Goal: Information Seeking & Learning: Learn about a topic

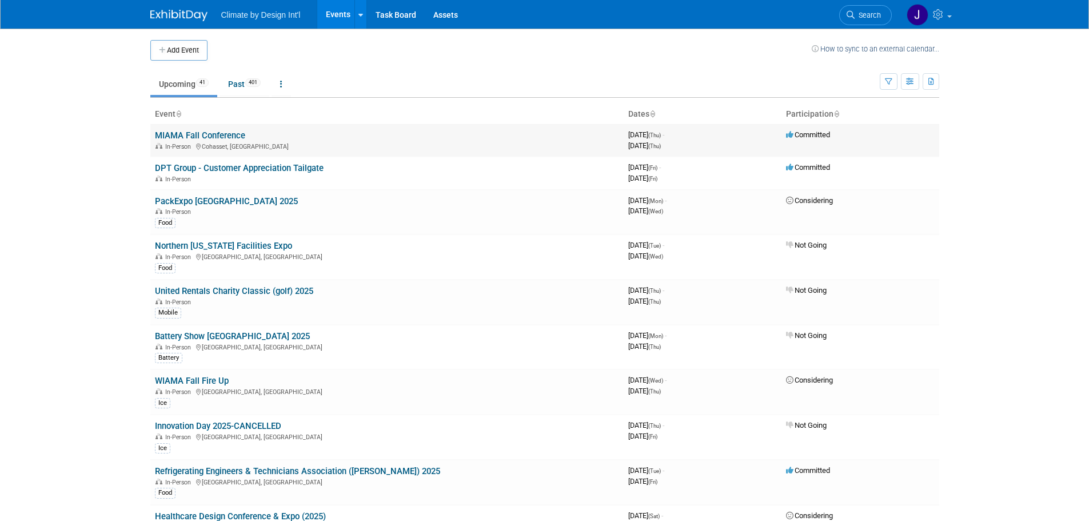
click at [236, 137] on link "MIAMA Fall Conference" at bounding box center [200, 135] width 90 height 10
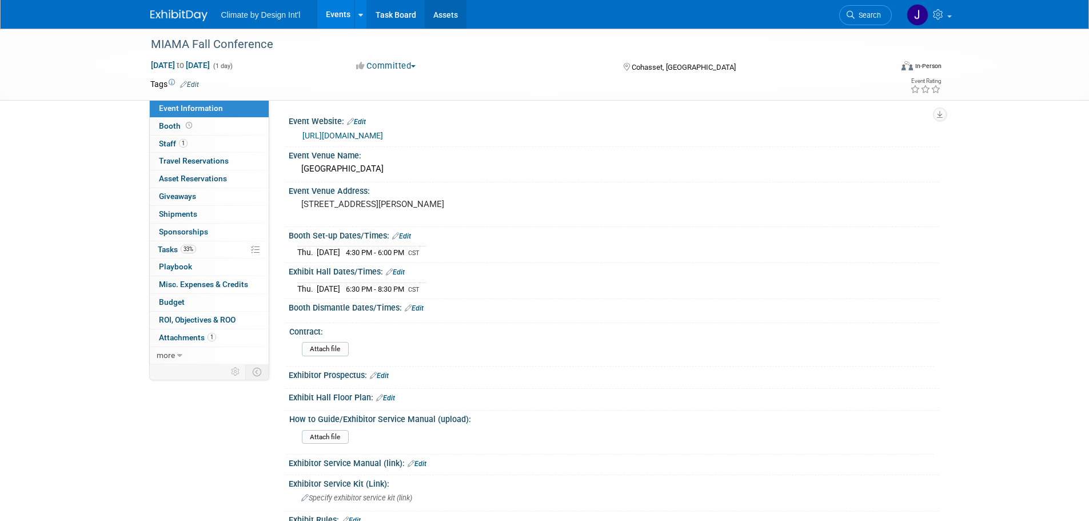
click at [436, 16] on link "Assets" at bounding box center [446, 14] width 42 height 29
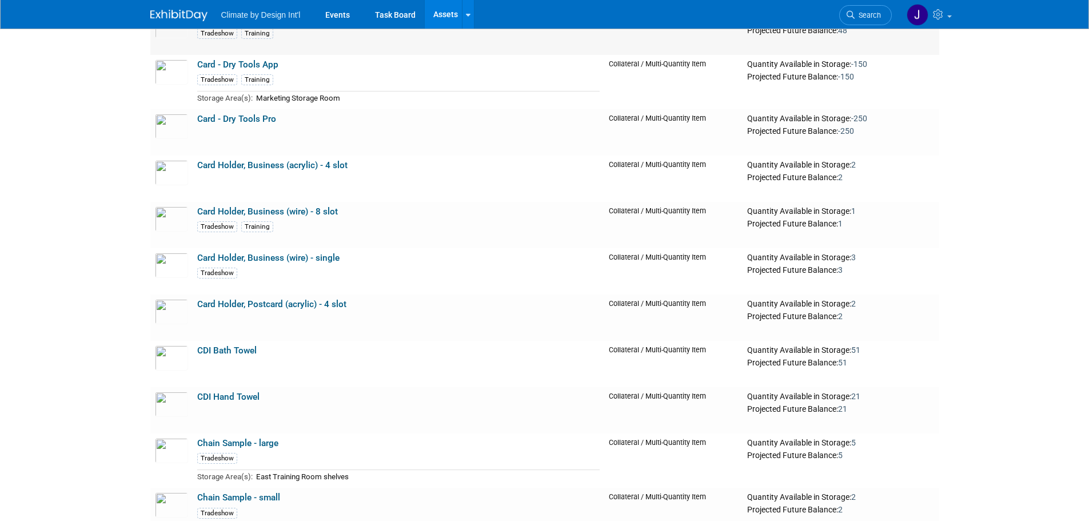
scroll to position [1143, 0]
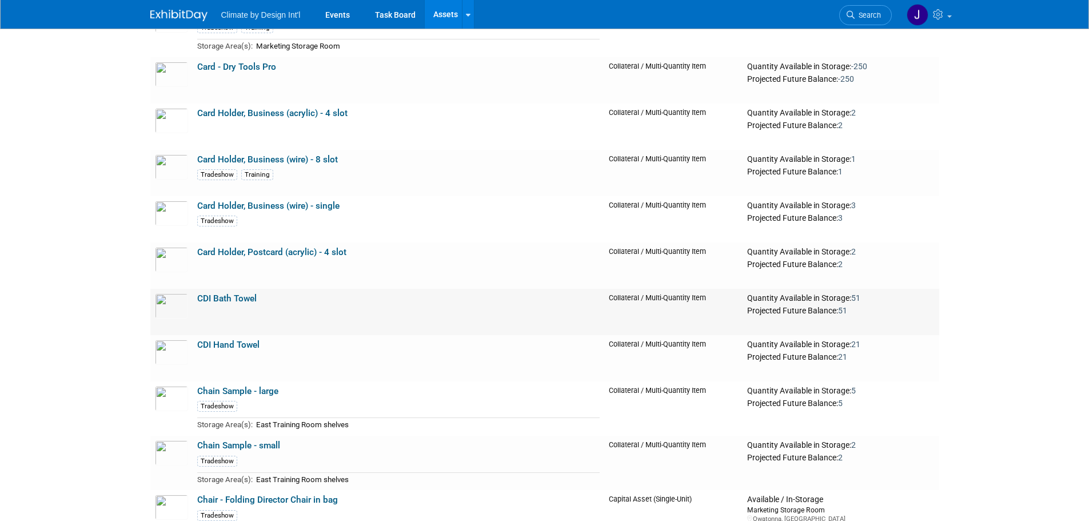
click at [247, 298] on link "CDI Bath Towel" at bounding box center [226, 298] width 59 height 10
click at [246, 341] on link "CDI Hand Towel" at bounding box center [228, 345] width 62 height 10
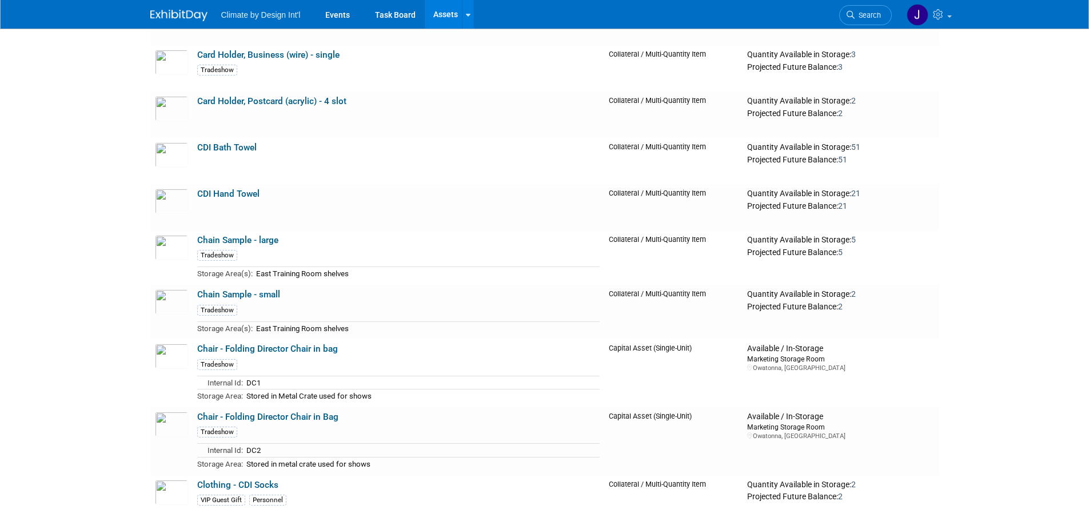
scroll to position [1315, 0]
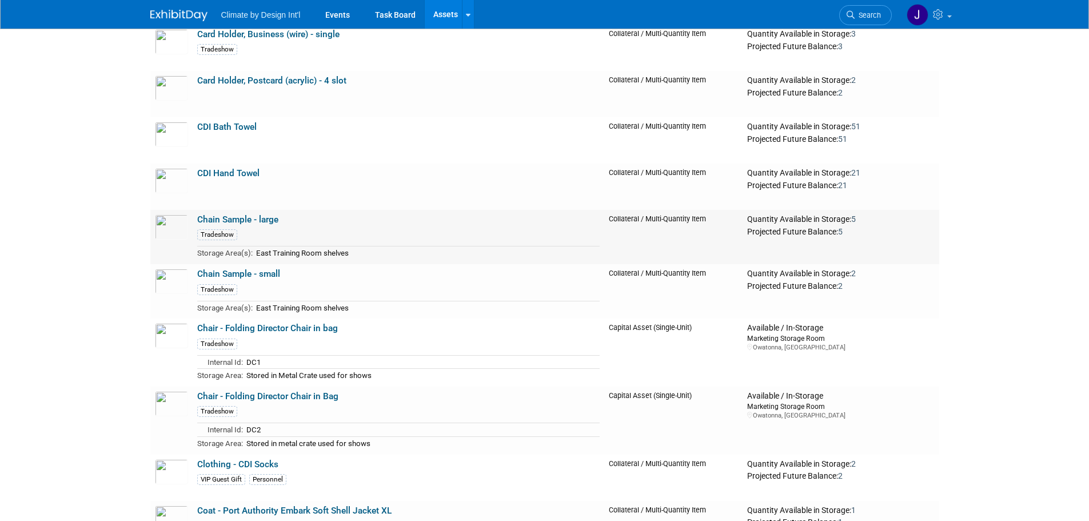
click at [225, 220] on link "Chain Sample - large" at bounding box center [237, 219] width 81 height 10
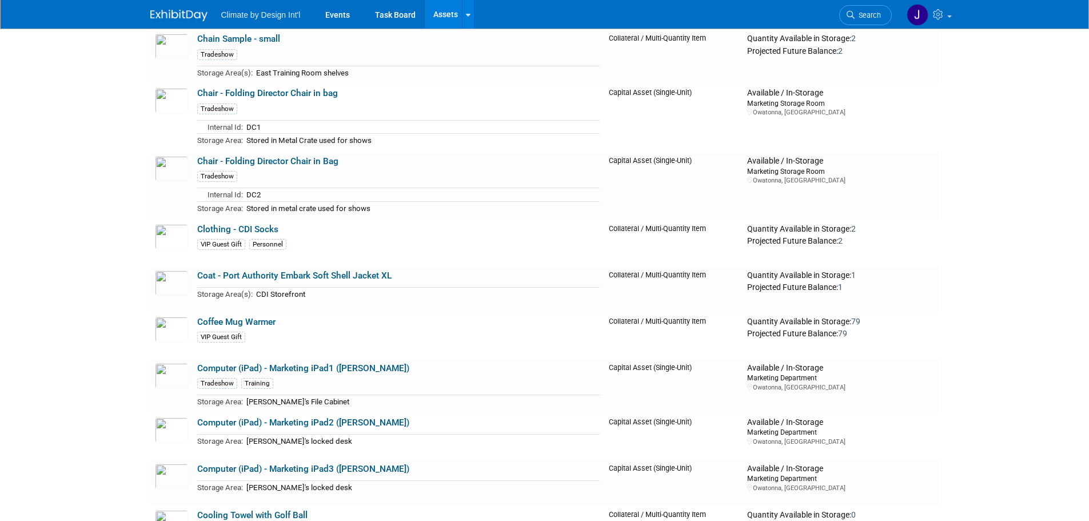
scroll to position [1601, 0]
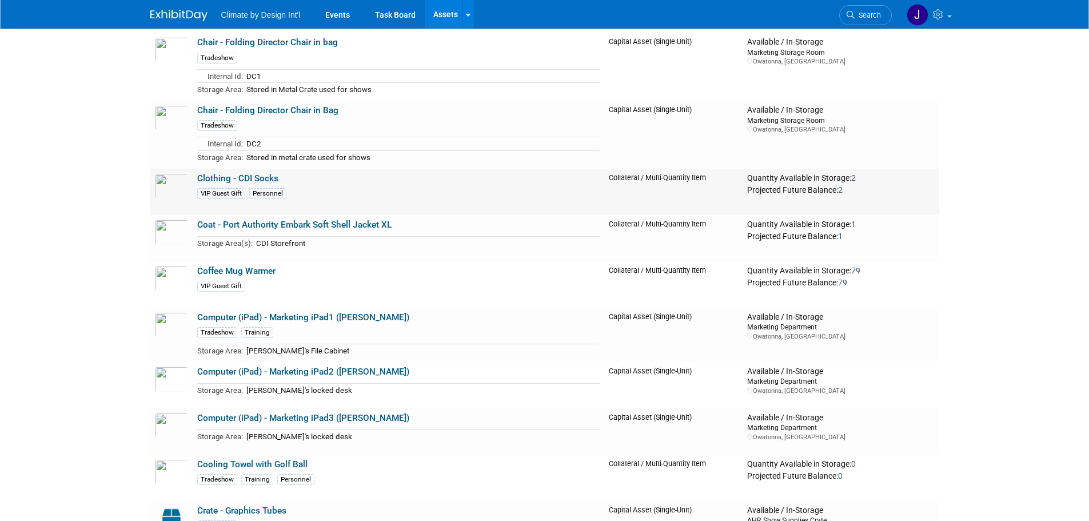
click at [216, 178] on link "Clothing - CDI Socks" at bounding box center [237, 178] width 81 height 10
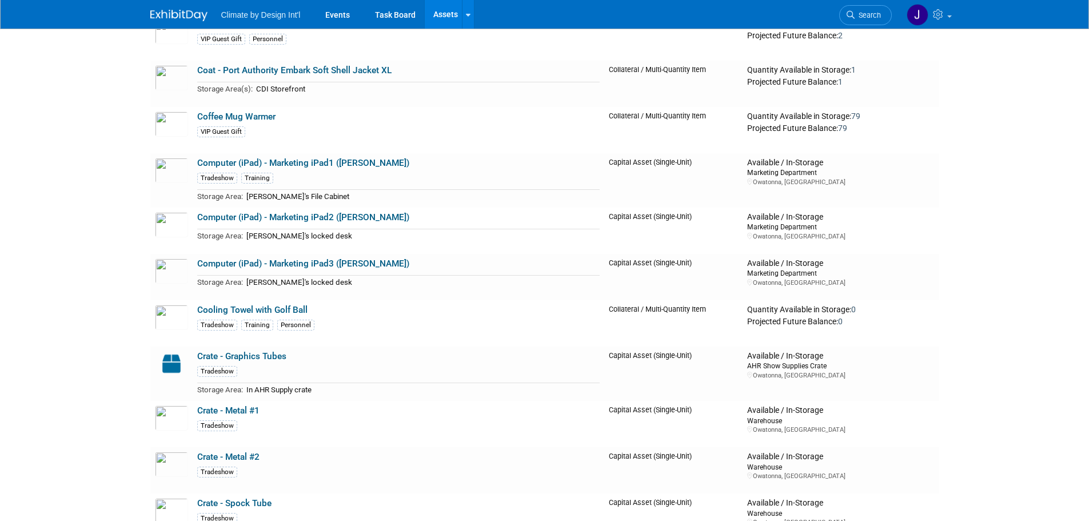
scroll to position [1772, 0]
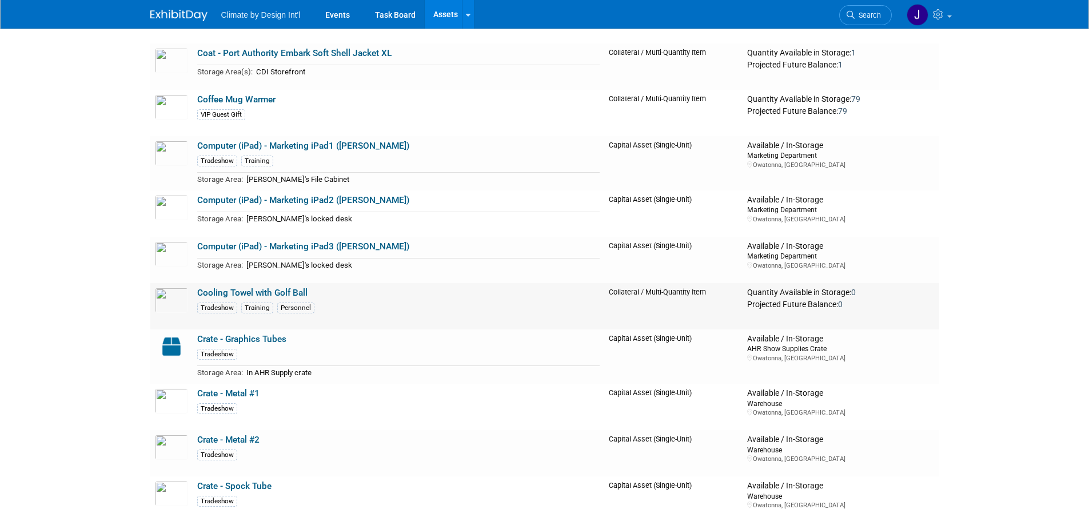
click at [241, 294] on link "Cooling Towel with Golf Ball" at bounding box center [252, 293] width 110 height 10
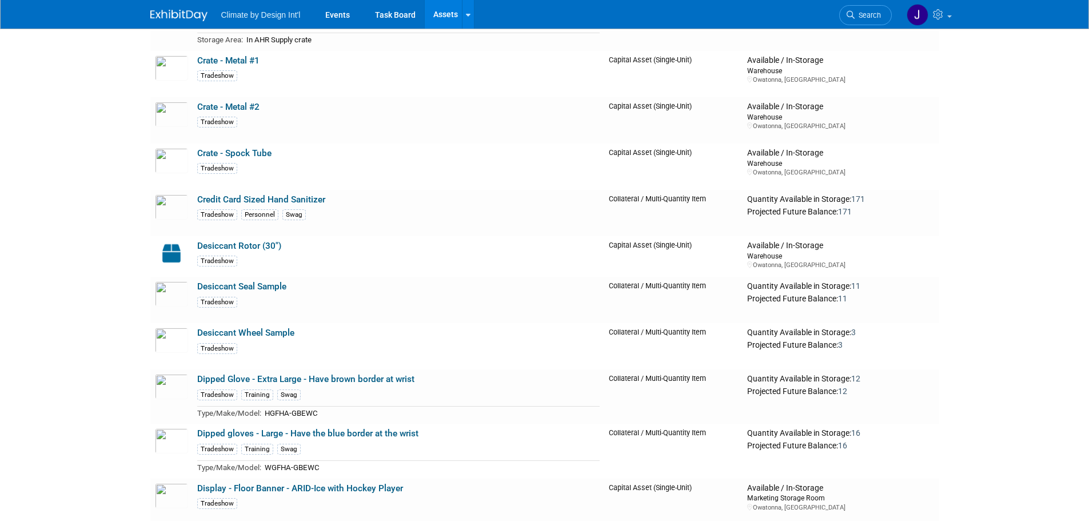
scroll to position [2115, 0]
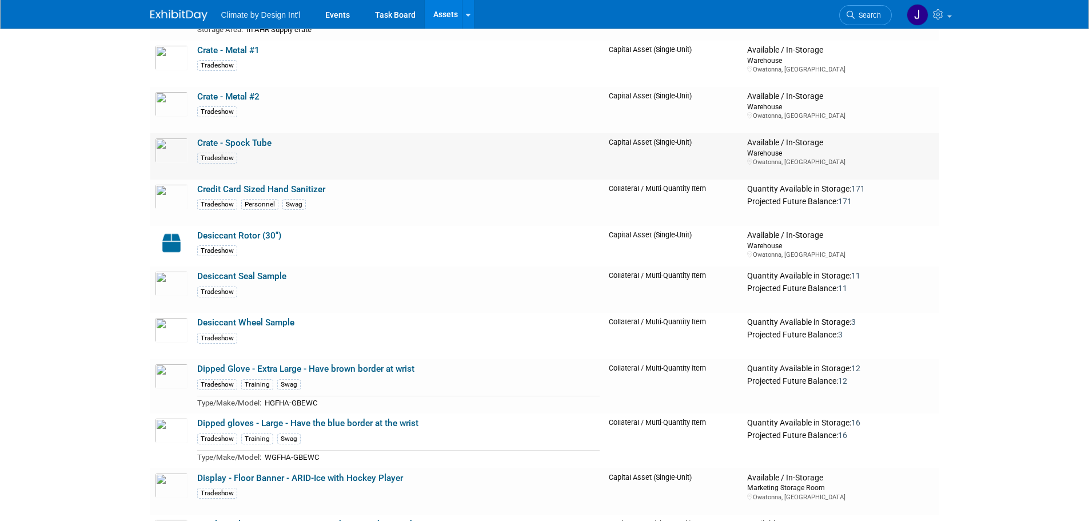
click at [246, 147] on link "Crate - Spock Tube" at bounding box center [234, 143] width 74 height 10
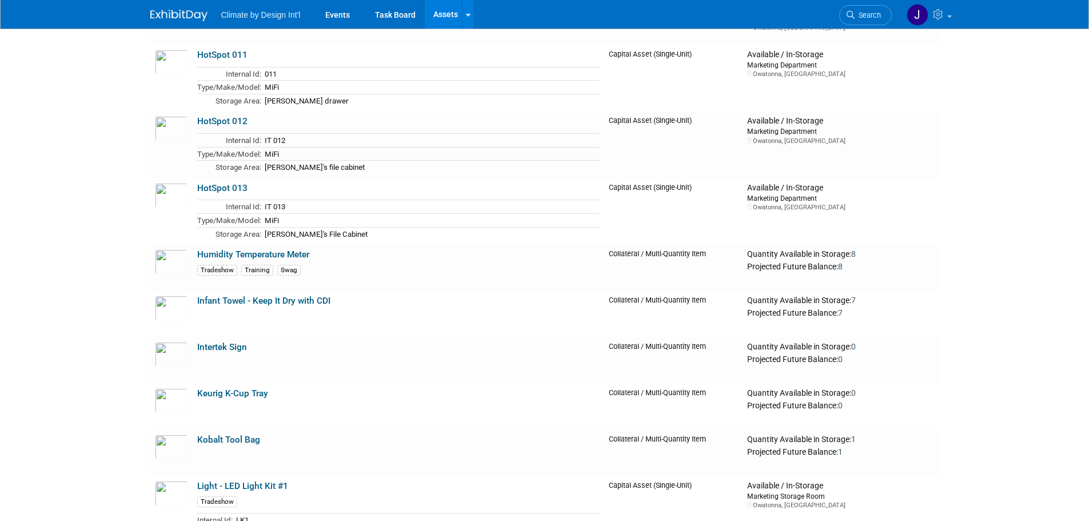
scroll to position [4287, 0]
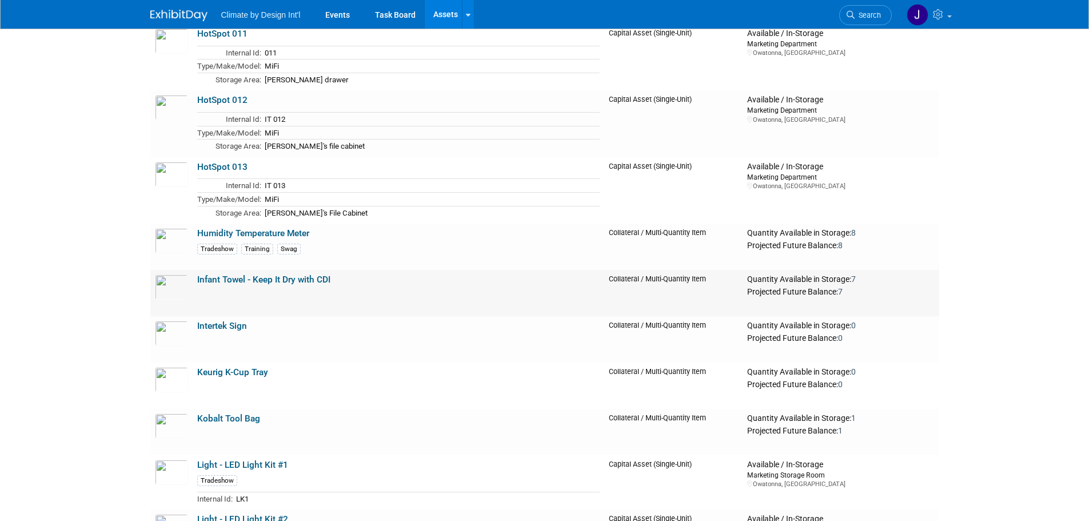
click at [222, 274] on link "Infant Towel - Keep It Dry with CDI" at bounding box center [263, 279] width 133 height 10
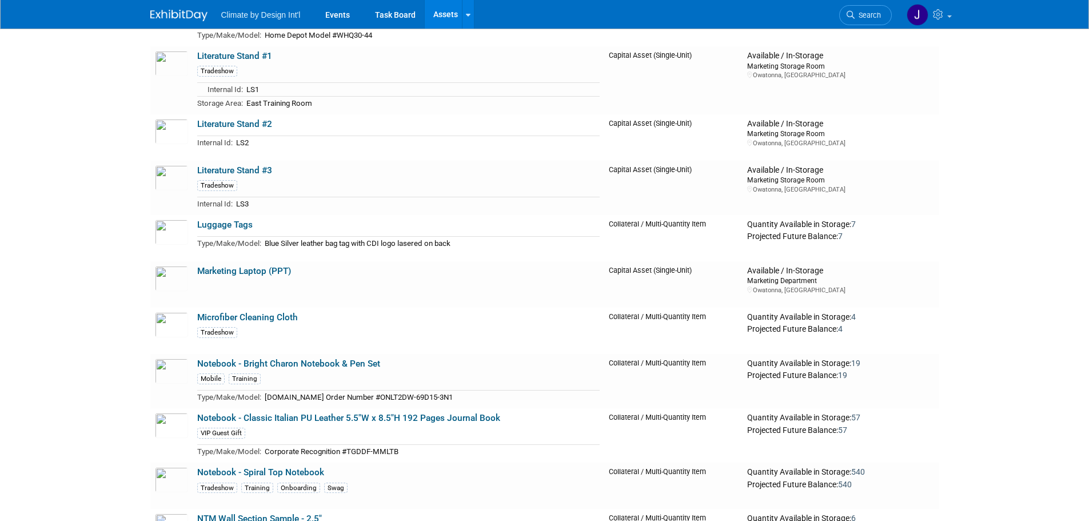
scroll to position [4973, 0]
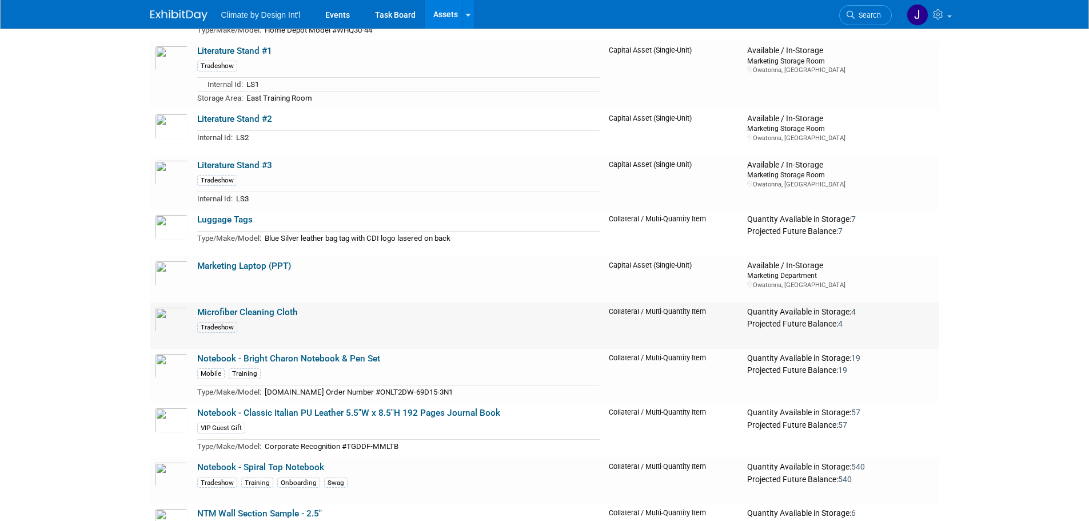
click at [214, 307] on link "Microfiber Cleaning Cloth" at bounding box center [247, 312] width 101 height 10
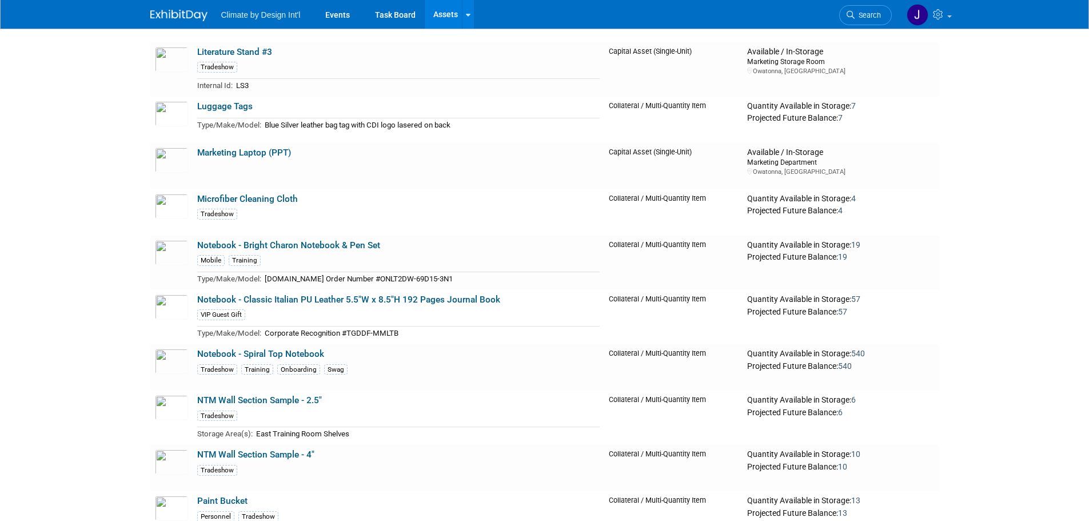
scroll to position [5088, 0]
click at [297, 239] on link "Notebook - Bright Charon Notebook & Pen Set" at bounding box center [288, 244] width 183 height 10
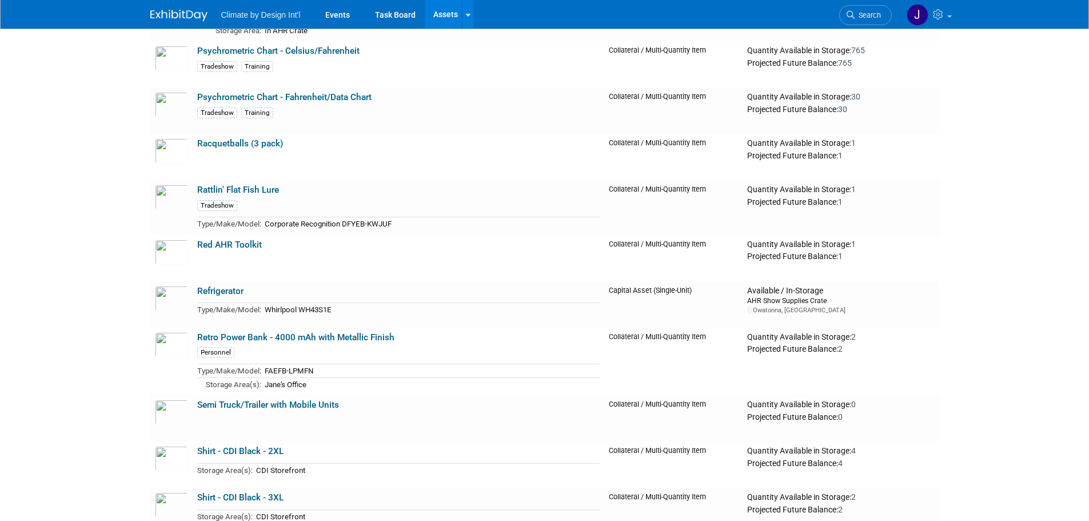
scroll to position [6231, 0]
click at [277, 397] on link "Semi Truck/Trailer with Mobile Units" at bounding box center [268, 402] width 142 height 10
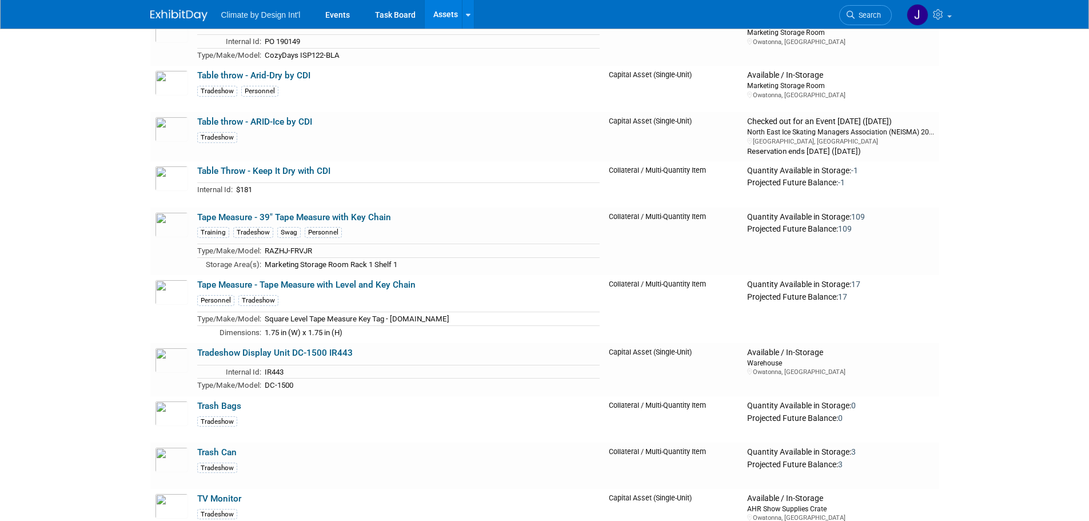
scroll to position [8689, 0]
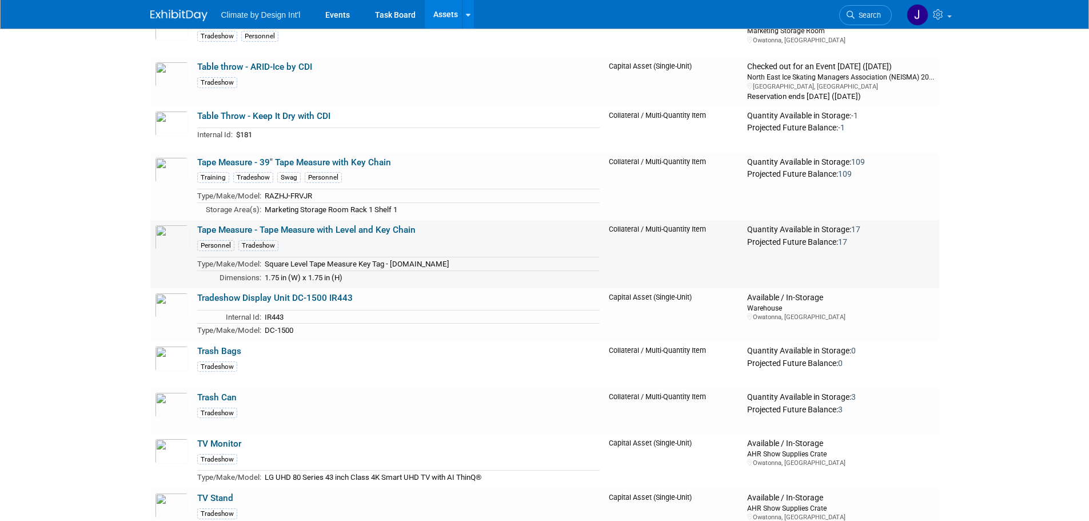
click at [258, 225] on link "Tape Measure - Tape Measure with Level and Key Chain" at bounding box center [306, 230] width 218 height 10
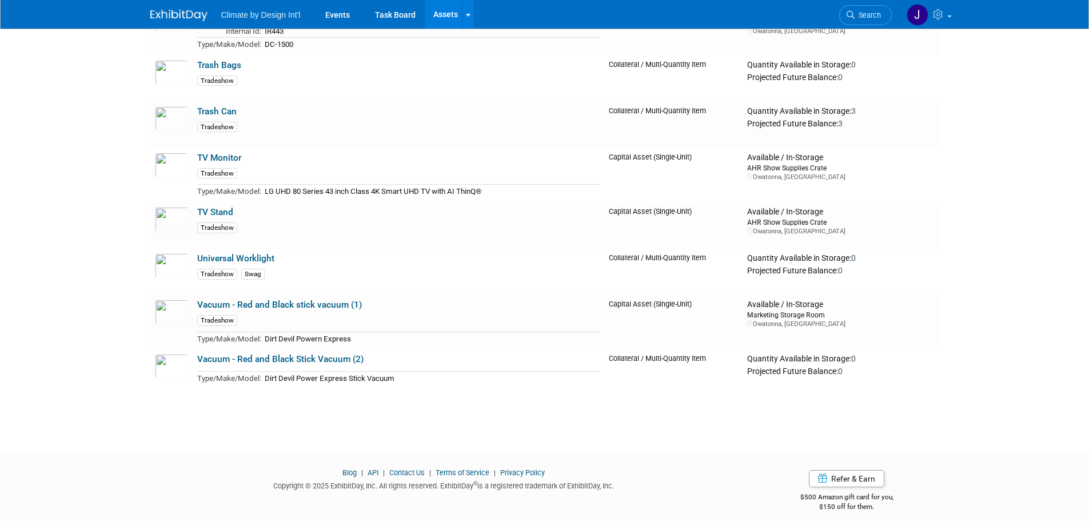
scroll to position [8981, 0]
